Goal: Task Accomplishment & Management: Manage account settings

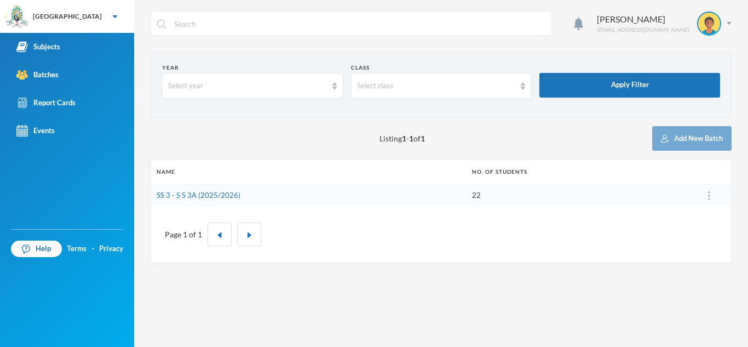
click at [113, 16] on img at bounding box center [115, 16] width 4 height 3
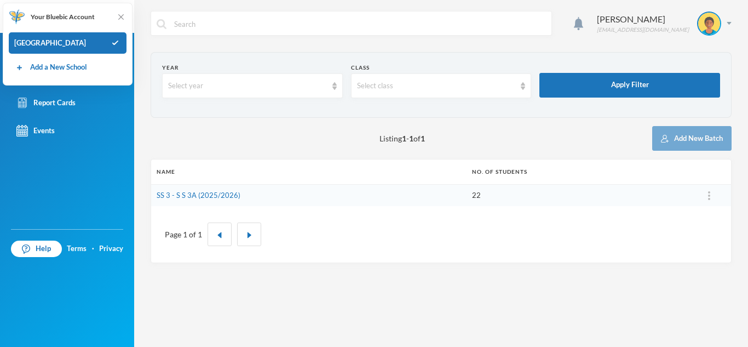
click at [198, 139] on div "Listing 1 - 1 of 1 Add New Batch" at bounding box center [441, 138] width 581 height 25
click at [228, 191] on link "SS 3 - S S 3A (2025/2026)" at bounding box center [199, 195] width 84 height 9
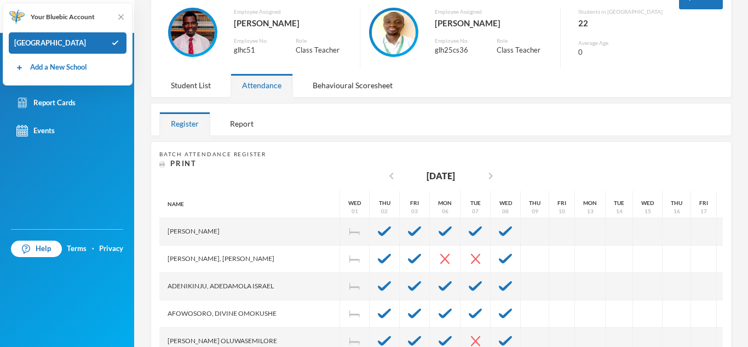
click at [491, 253] on div at bounding box center [506, 258] width 30 height 27
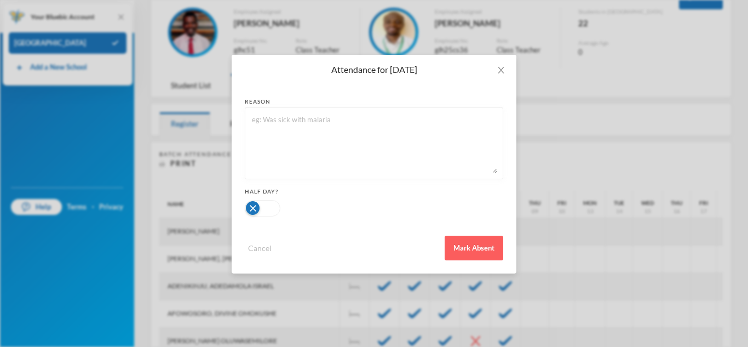
click at [474, 253] on button "Mark Absent" at bounding box center [474, 248] width 59 height 25
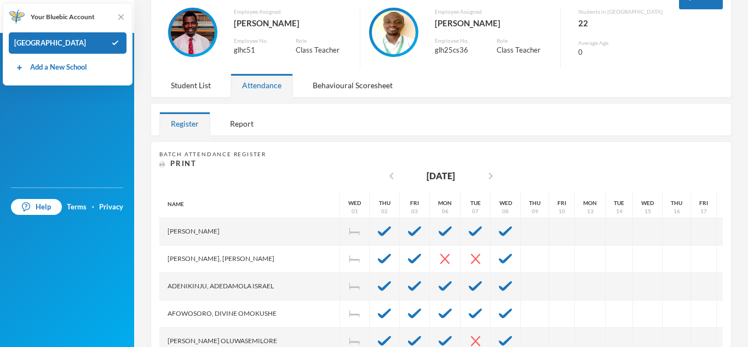
click at [491, 254] on div at bounding box center [506, 258] width 30 height 27
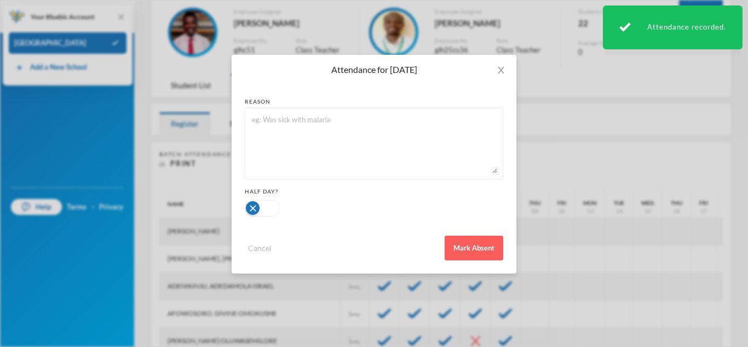
click at [582, 228] on div "Attendance for [DATE] reason Half Day? Cancel Mark Absent" at bounding box center [374, 173] width 748 height 347
click at [570, 257] on div "Attendance for [DATE] reason Half Day? Cancel Mark Absent" at bounding box center [374, 173] width 748 height 347
click at [255, 248] on button "Cancel" at bounding box center [260, 248] width 30 height 13
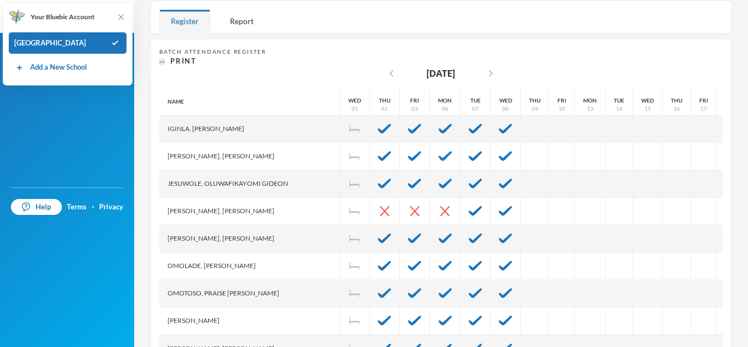
scroll to position [180, 0]
click at [491, 208] on div at bounding box center [506, 210] width 30 height 27
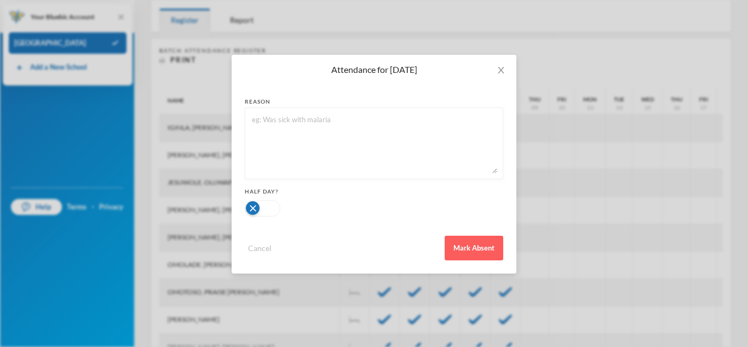
click at [476, 245] on button "Mark Absent" at bounding box center [474, 248] width 59 height 25
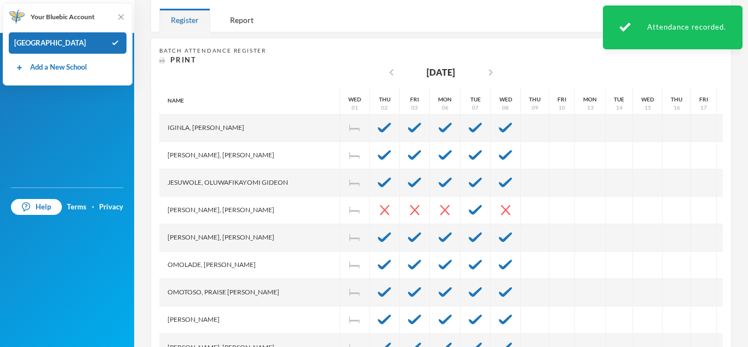
click at [469, 205] on img at bounding box center [475, 210] width 13 height 10
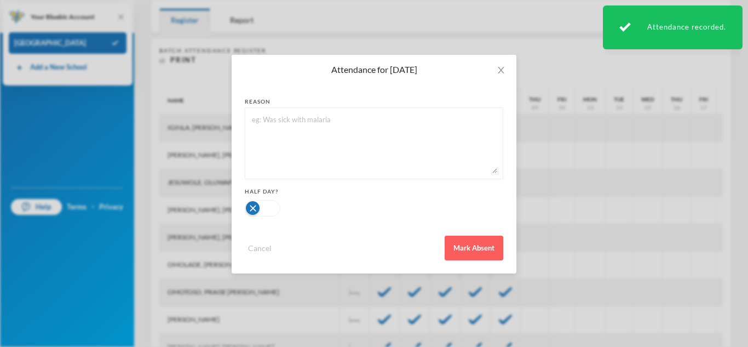
click at [469, 251] on button "Mark Absent" at bounding box center [474, 248] width 59 height 25
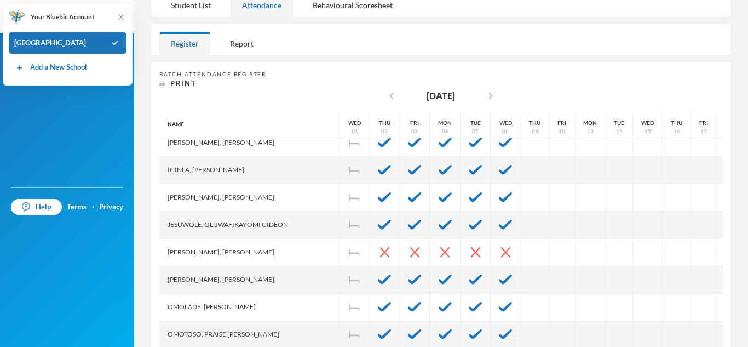
scroll to position [367, 0]
